Goal: Information Seeking & Learning: Learn about a topic

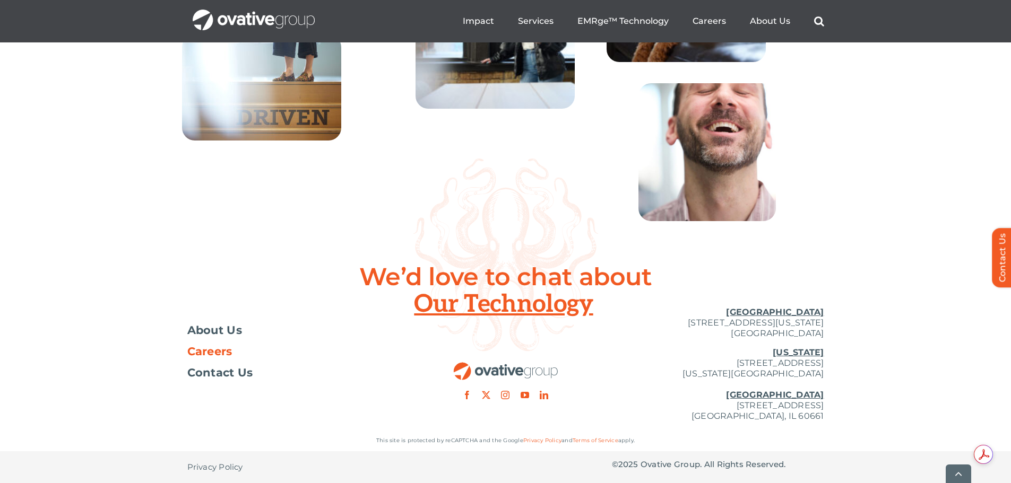
scroll to position [3854, 0]
click at [206, 356] on span "Careers" at bounding box center [209, 351] width 45 height 11
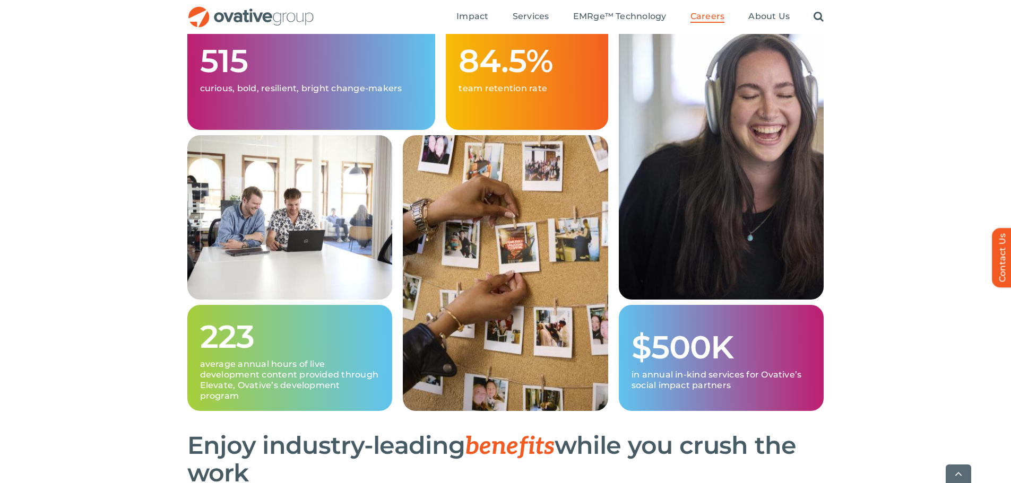
scroll to position [637, 0]
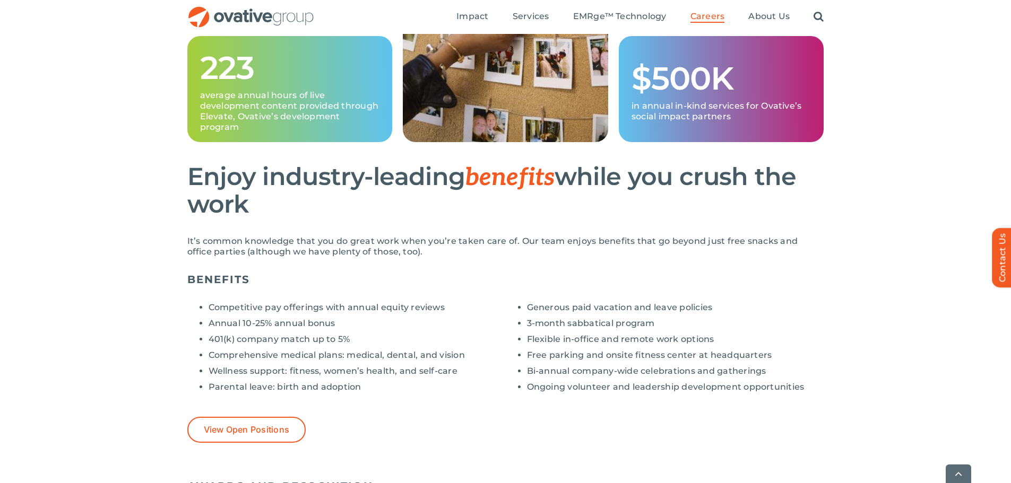
click at [230, 311] on li "Competitive pay offerings with annual equity reviews" at bounding box center [356, 307] width 297 height 11
click at [233, 326] on li "Annual 10-25% annual bonus" at bounding box center [356, 323] width 297 height 11
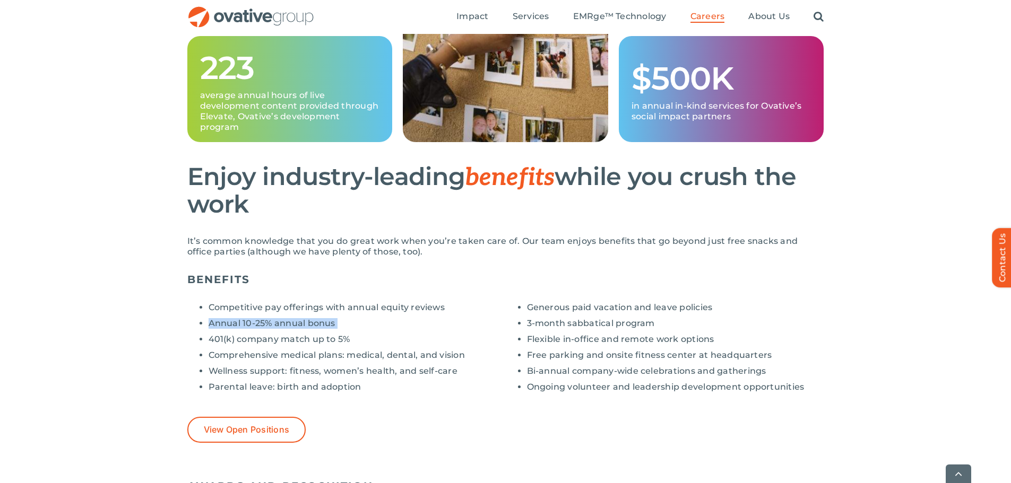
click at [233, 326] on li "Annual 10-25% annual bonus" at bounding box center [356, 323] width 297 height 11
click at [236, 338] on li "401(k) company match up to 5%" at bounding box center [356, 339] width 297 height 11
click at [233, 355] on li "Comprehensive medical plans: medical, dental, and vision" at bounding box center [356, 355] width 297 height 11
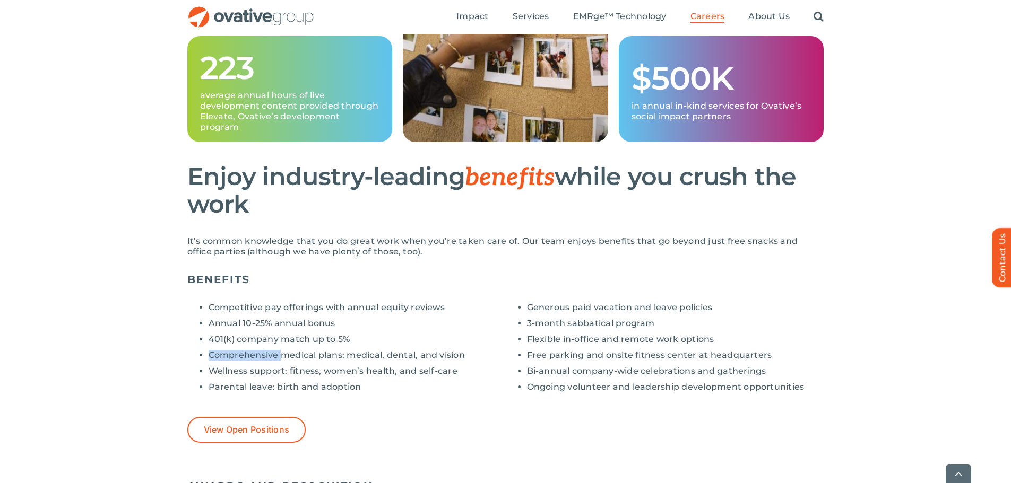
click at [232, 355] on li "Comprehensive medical plans: medical, dental, and vision" at bounding box center [356, 355] width 297 height 11
click at [233, 373] on li "Wellness support: fitness, women’s health, and self-care" at bounding box center [356, 371] width 297 height 11
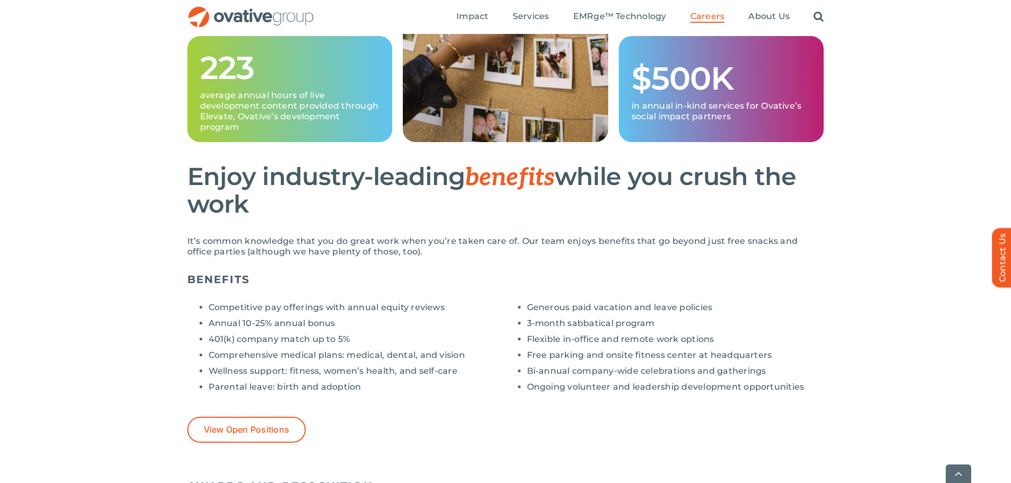
click at [234, 385] on li "Parental leave: birth and adoption" at bounding box center [356, 387] width 297 height 11
click at [274, 385] on li "Parental leave: birth and adoption" at bounding box center [356, 387] width 297 height 11
click at [345, 381] on ul "Competitive pay offerings with annual equity reviews Annual 10-25% annual bonus…" at bounding box center [346, 347] width 318 height 90
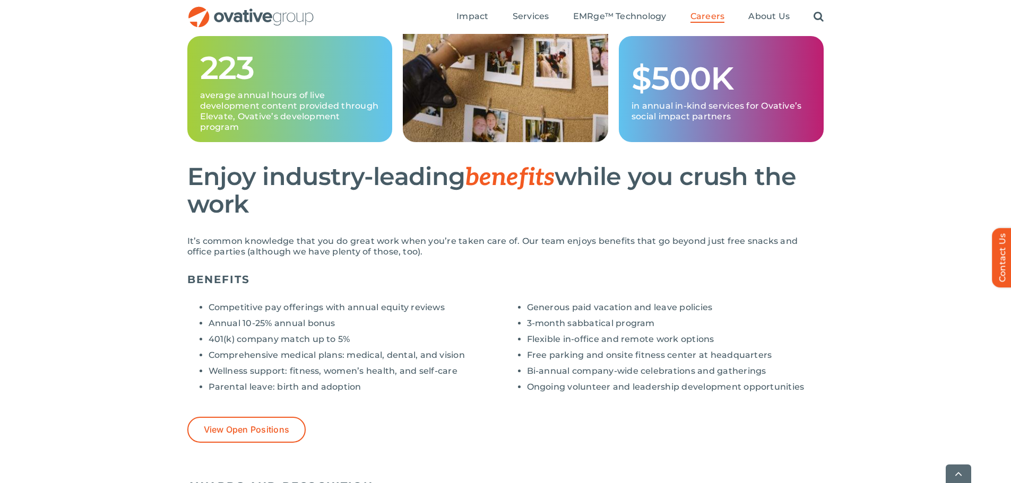
click at [541, 317] on ul "Generous paid vacation and leave policies 3-month sabbatical program Flexible i…" at bounding box center [665, 347] width 318 height 90
click at [541, 313] on ul "Generous paid vacation and leave policies 3-month sabbatical program Flexible i…" at bounding box center [665, 347] width 318 height 90
click at [535, 336] on li "Flexible in-office and remote work options" at bounding box center [675, 339] width 297 height 11
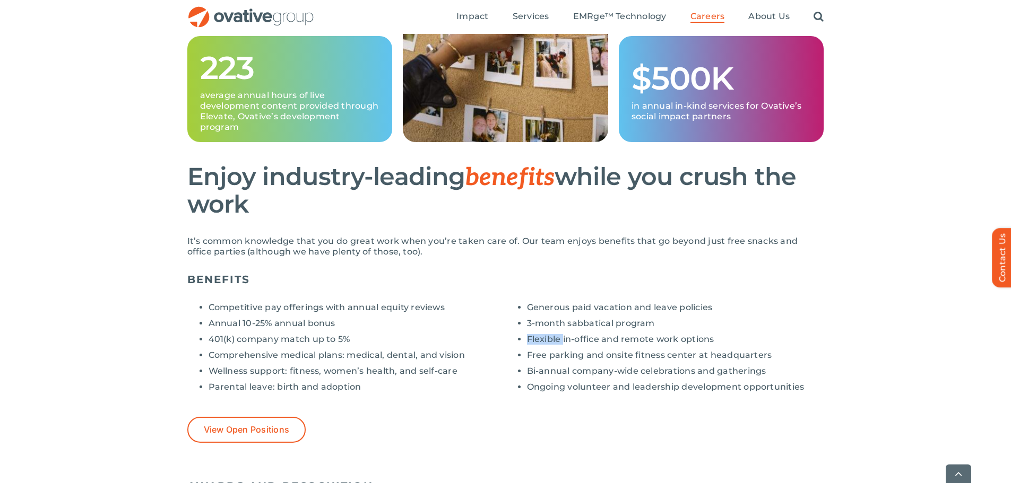
click at [535, 336] on li "Flexible in-office and remote work options" at bounding box center [675, 339] width 297 height 11
click at [544, 358] on li "Free parking and onsite fitness center at headquarters" at bounding box center [675, 355] width 297 height 11
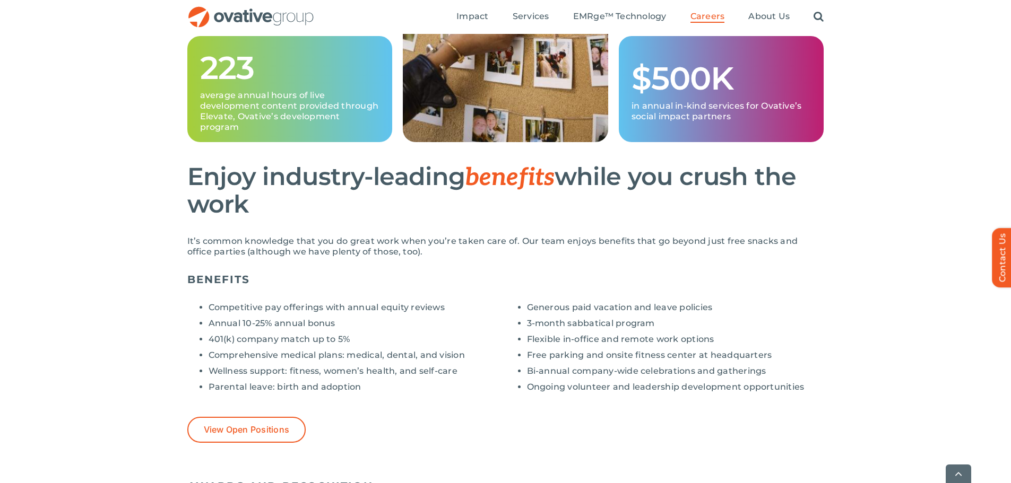
click at [547, 375] on li "Bi-annual company-wide celebrations and gatherings" at bounding box center [675, 371] width 297 height 11
click at [548, 394] on div "Generous paid vacation and leave policies 3-month sabbatical program Flexible i…" at bounding box center [665, 347] width 318 height 107
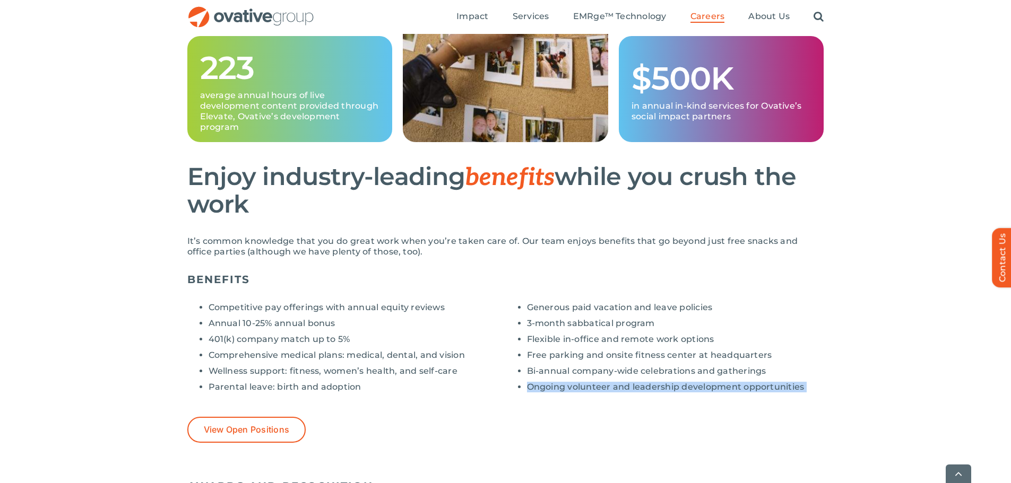
click at [548, 394] on div "Generous paid vacation and leave policies 3-month sabbatical program Flexible i…" at bounding box center [665, 347] width 318 height 107
click at [540, 393] on div "Generous paid vacation and leave policies 3-month sabbatical program Flexible i…" at bounding box center [665, 347] width 318 height 107
click at [217, 251] on p "It’s common knowledge that you do great work when you’re taken care of. Our tea…" at bounding box center [505, 246] width 637 height 21
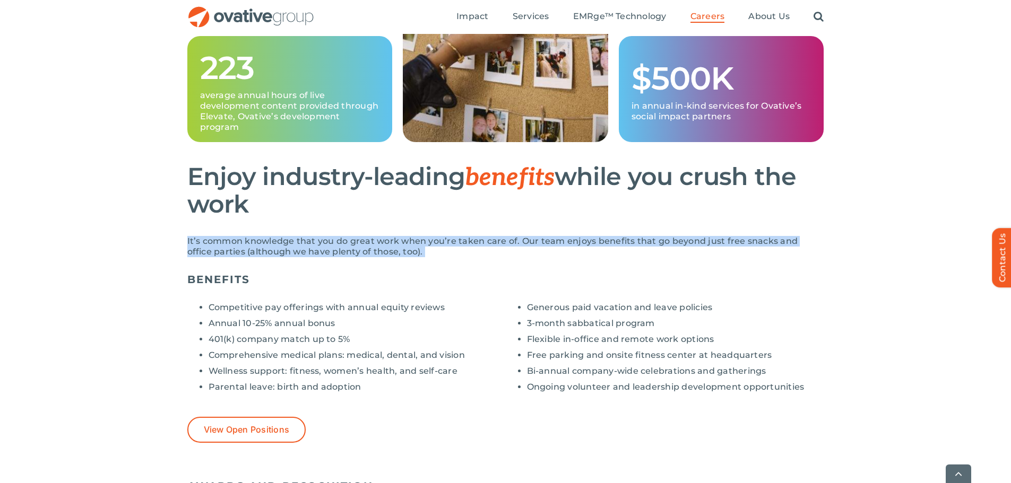
click at [217, 251] on p "It’s common knowledge that you do great work when you’re taken care of. Our tea…" at bounding box center [505, 246] width 637 height 21
click at [267, 254] on p "It’s common knowledge that you do great work when you’re taken care of. Our tea…" at bounding box center [505, 246] width 637 height 21
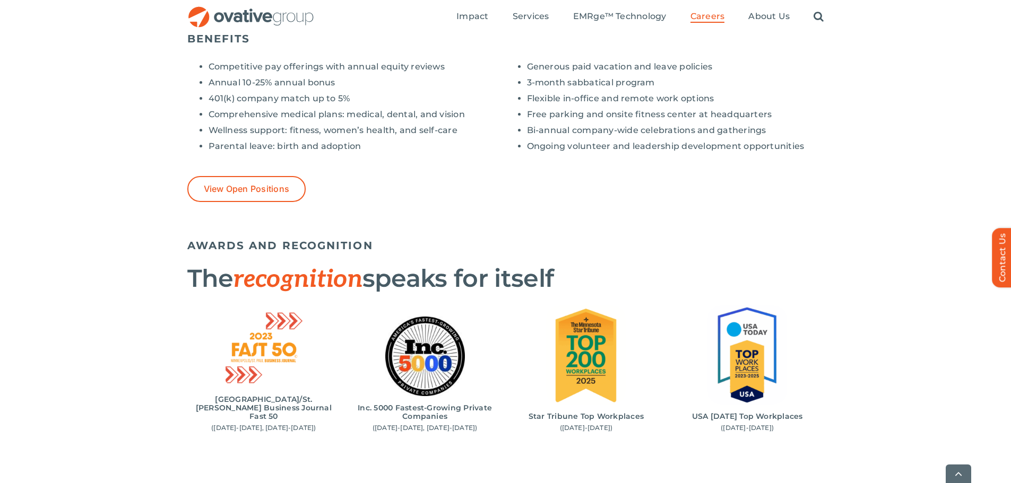
scroll to position [955, 0]
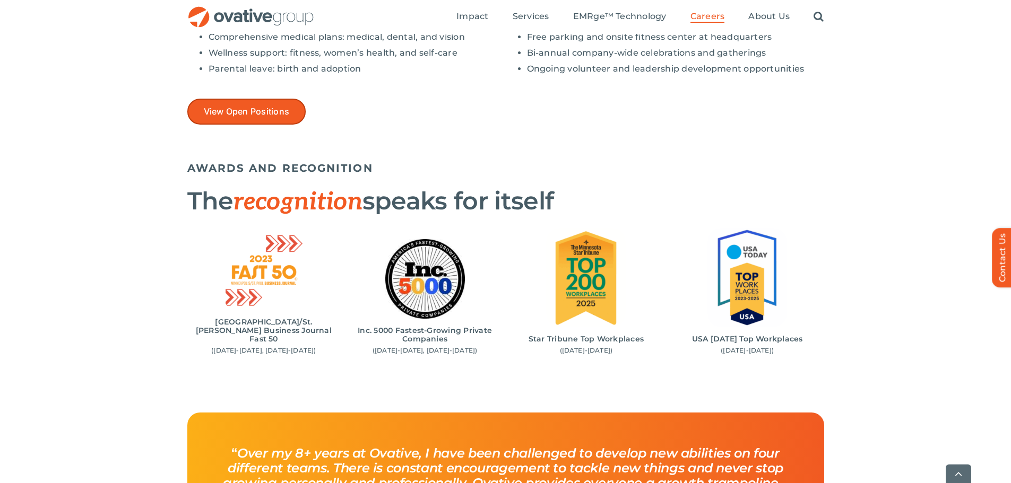
click at [252, 110] on span "View Open Positions" at bounding box center [247, 112] width 86 height 10
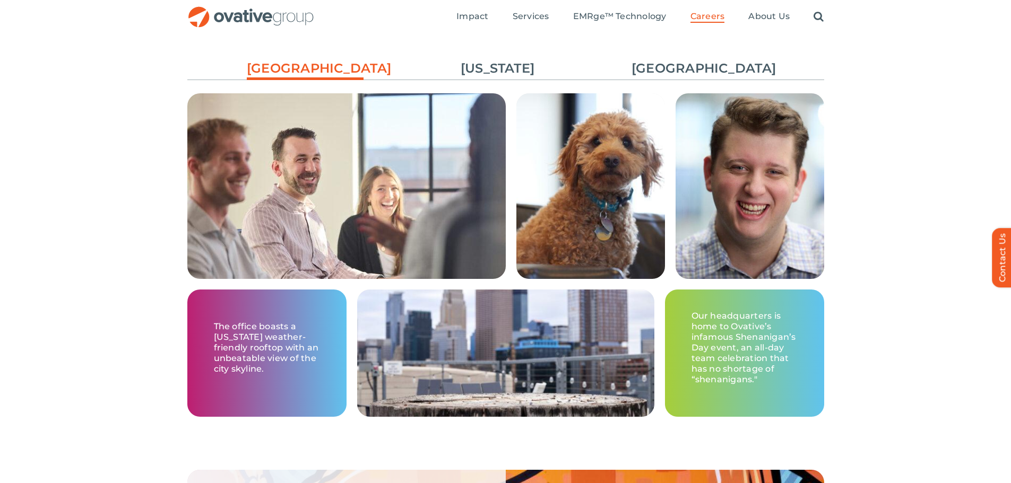
scroll to position [1591, 0]
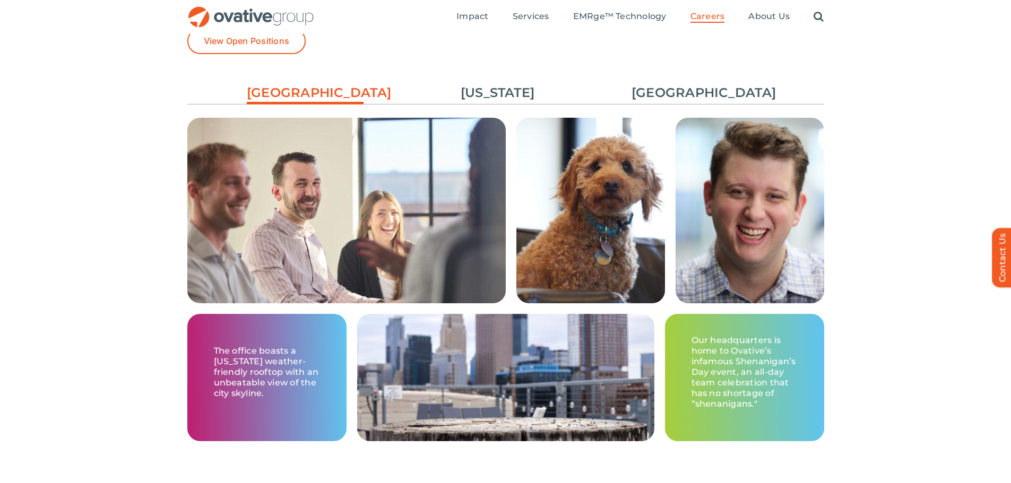
click at [274, 373] on p "The office boasts a [US_STATE] weather-friendly rooftop with an unbeatable view…" at bounding box center [267, 372] width 106 height 53
click at [239, 382] on p "The office boasts a [US_STATE] weather-friendly rooftop with an unbeatable view…" at bounding box center [267, 372] width 106 height 53
drag, startPoint x: 439, startPoint y: 246, endPoint x: 473, endPoint y: 161, distance: 90.7
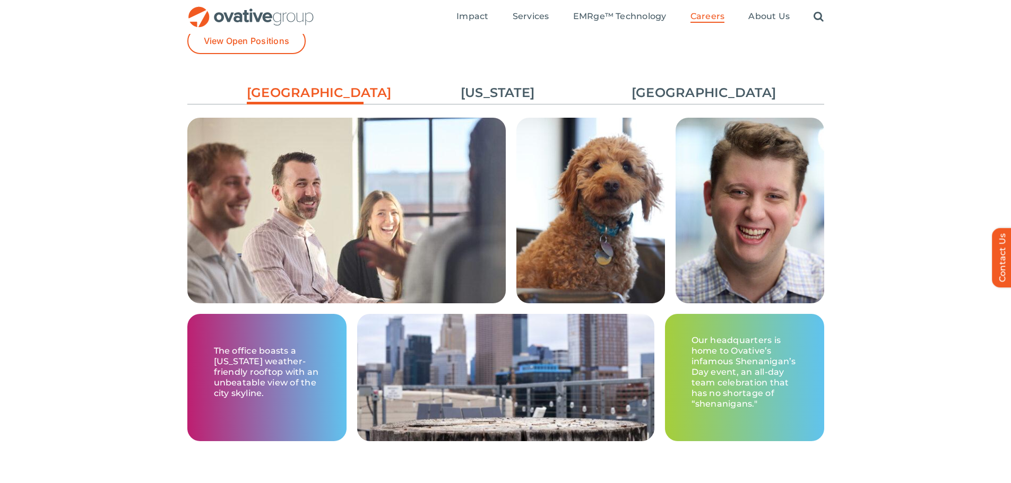
click at [439, 246] on img at bounding box center [346, 240] width 318 height 245
click at [511, 87] on link "[US_STATE]" at bounding box center [497, 93] width 117 height 18
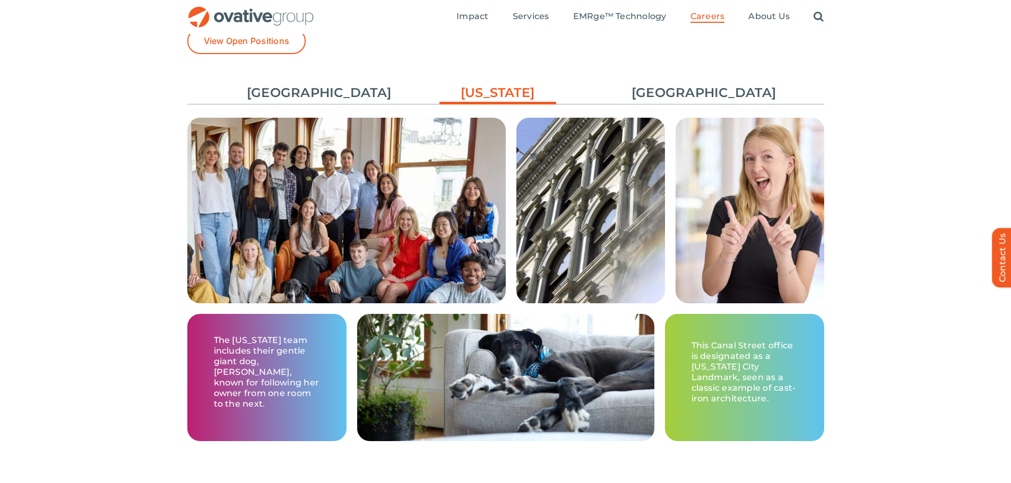
click at [222, 384] on p "The [US_STATE] team includes their gentle giant dog, [PERSON_NAME], known for f…" at bounding box center [267, 372] width 106 height 74
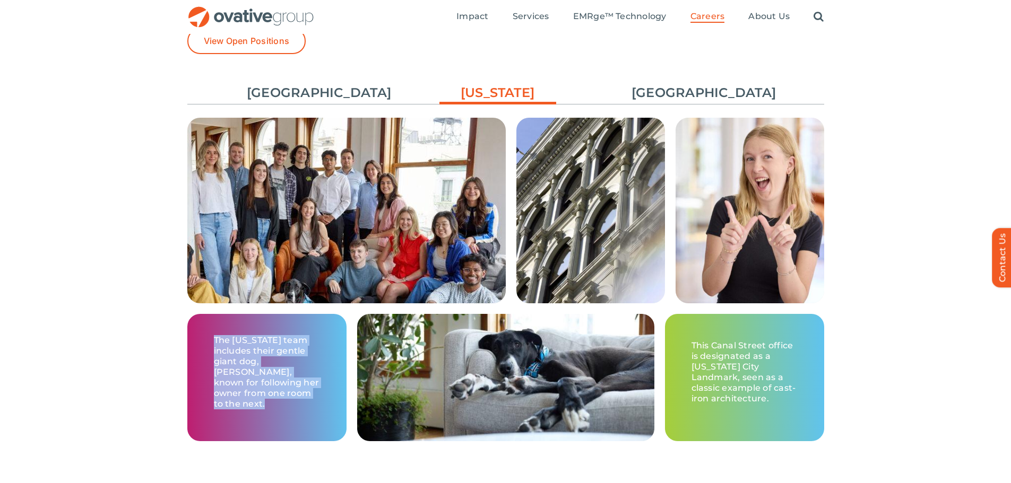
click at [222, 384] on p "The [US_STATE] team includes their gentle giant dog, [PERSON_NAME], known for f…" at bounding box center [267, 372] width 106 height 74
click at [224, 393] on p "The [US_STATE] team includes their gentle giant dog, [PERSON_NAME], known for f…" at bounding box center [267, 372] width 106 height 74
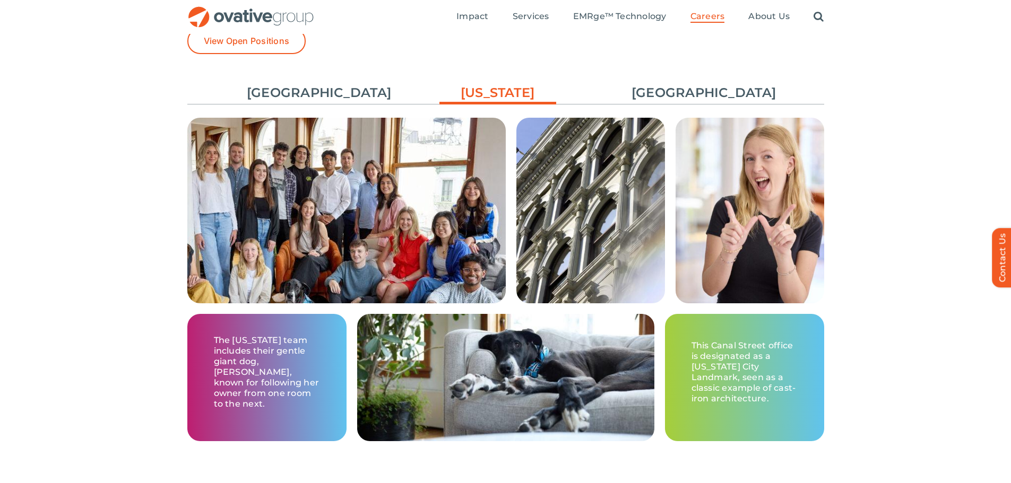
click at [728, 369] on p "This Canal Street office is designated as a [US_STATE] City Landmark, seen as a…" at bounding box center [744, 373] width 106 height 64
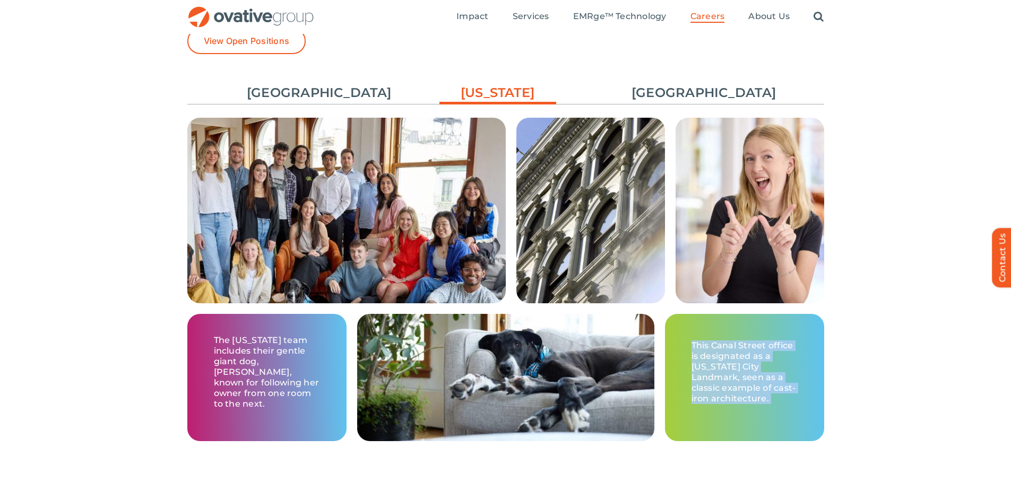
click at [728, 369] on p "This Canal Street office is designated as a [US_STATE] City Landmark, seen as a…" at bounding box center [744, 373] width 106 height 64
click at [717, 384] on p "This Canal Street office is designated as a [US_STATE] City Landmark, seen as a…" at bounding box center [744, 373] width 106 height 64
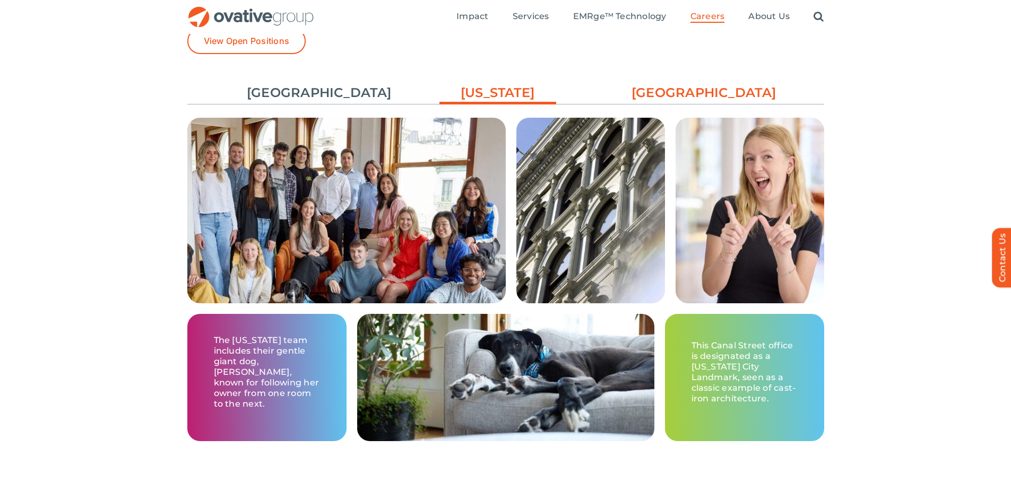
click at [676, 91] on link "[GEOGRAPHIC_DATA]" at bounding box center [689, 93] width 117 height 18
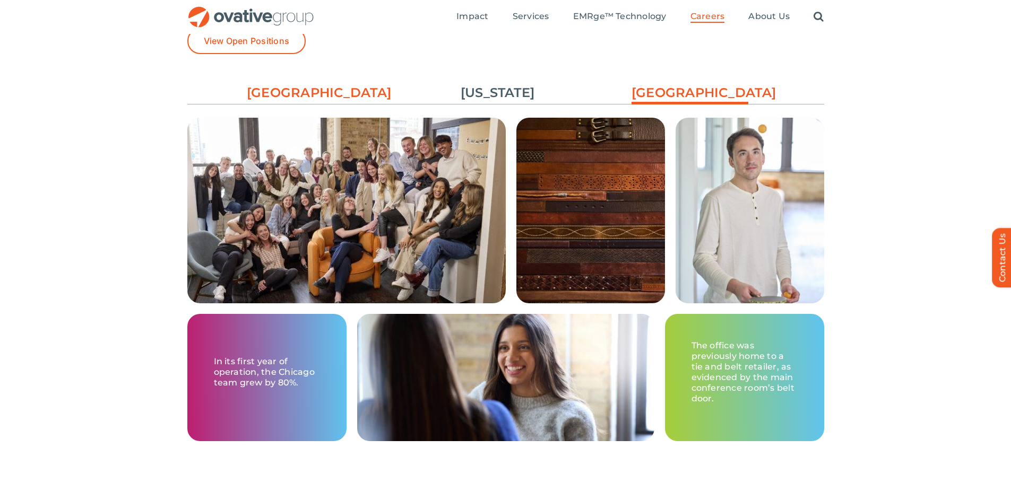
click at [303, 87] on link "[GEOGRAPHIC_DATA]" at bounding box center [305, 93] width 117 height 18
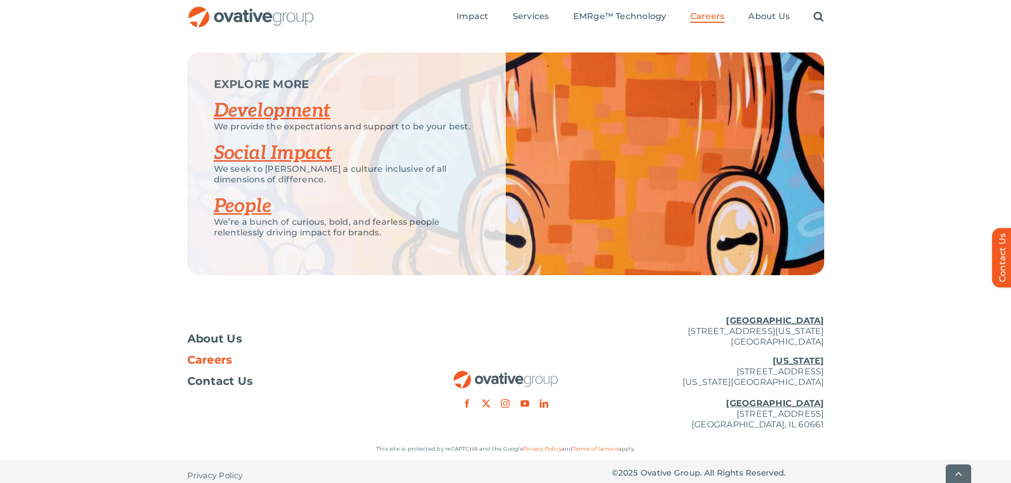
scroll to position [2042, 0]
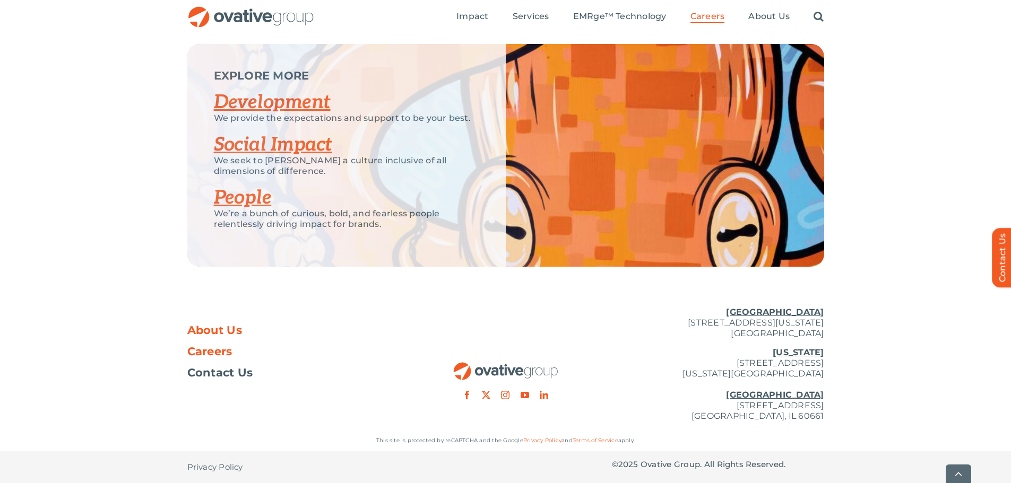
click at [199, 331] on span "About Us" at bounding box center [214, 330] width 55 height 11
